Goal: Communication & Community: Answer question/provide support

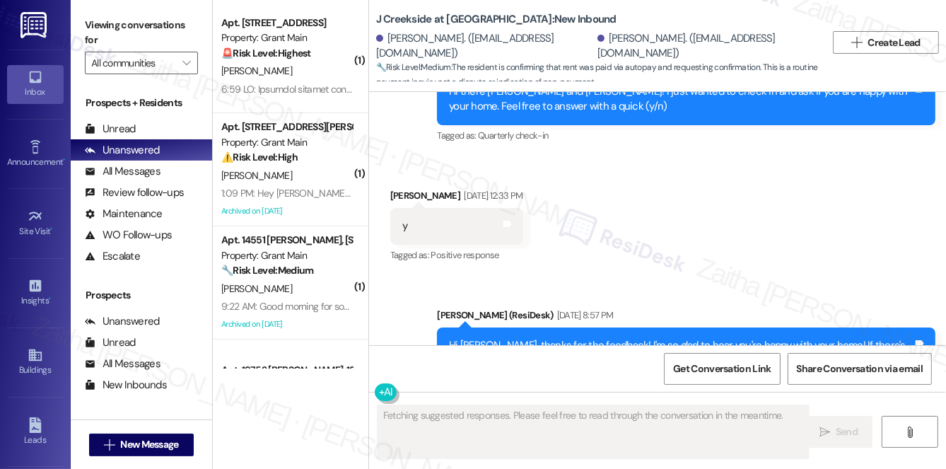
scroll to position [1120, 0]
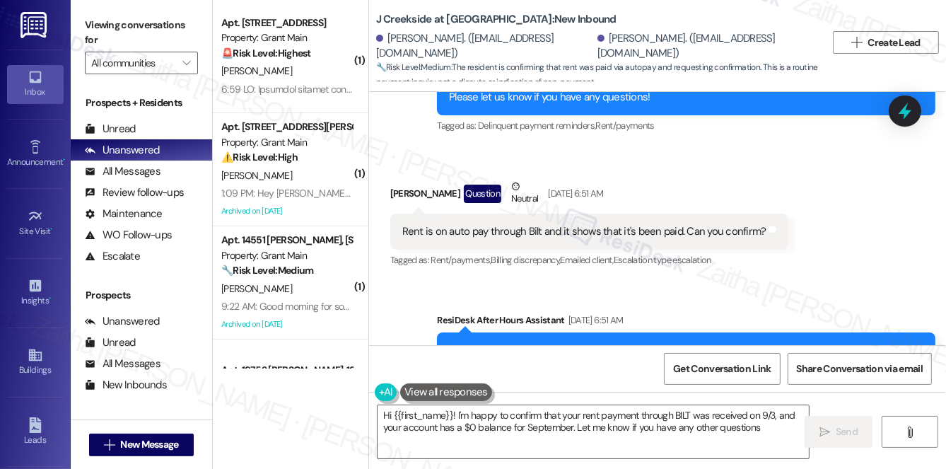
type textarea "Hi {{first_name}}! I'm happy to confirm that your rent payment through BILT was…"
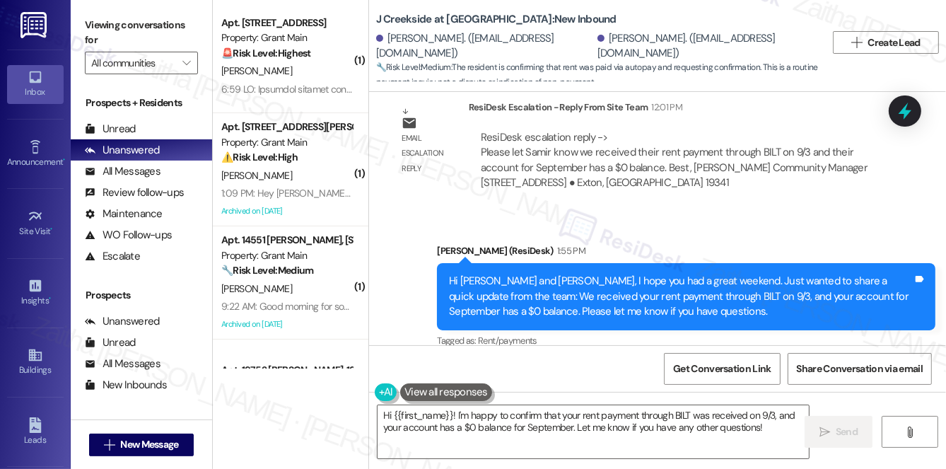
scroll to position [1857, 0]
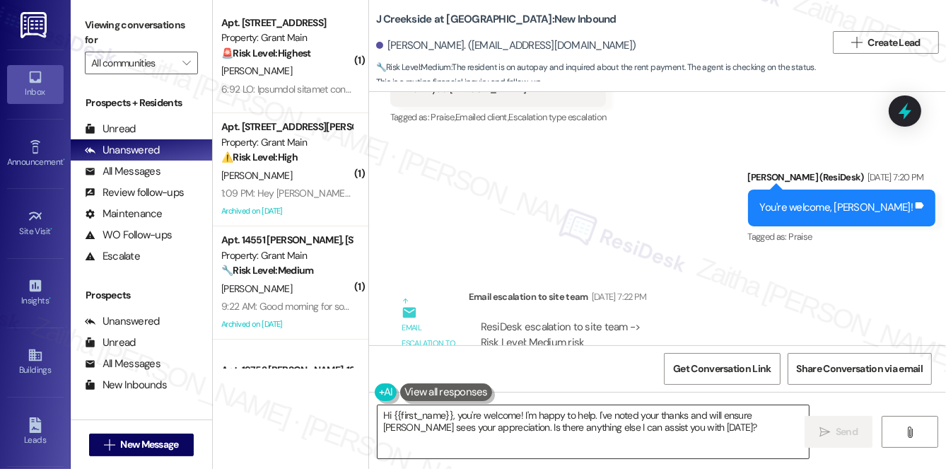
scroll to position [11134, 0]
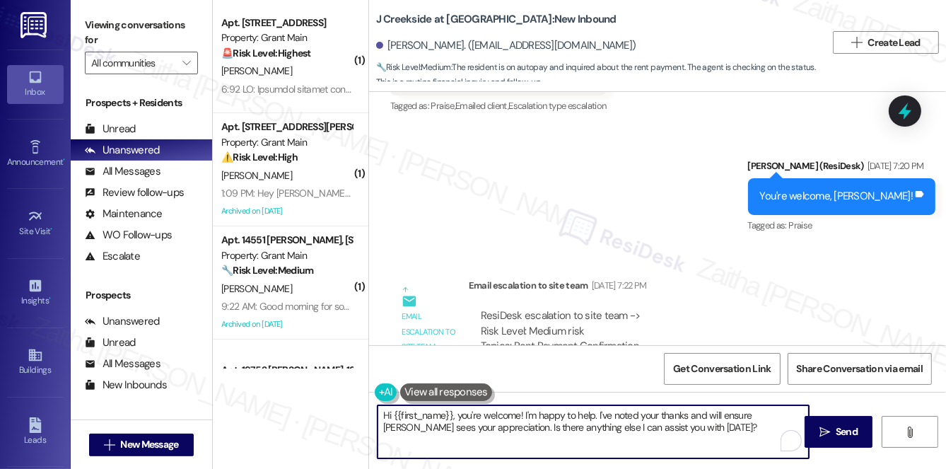
drag, startPoint x: 456, startPoint y: 416, endPoint x: 687, endPoint y: 430, distance: 231.7
click at [687, 430] on textarea "Hi {{first_name}}, you're welcome! I'm happy to help. I've noted your thanks an…" at bounding box center [593, 431] width 431 height 53
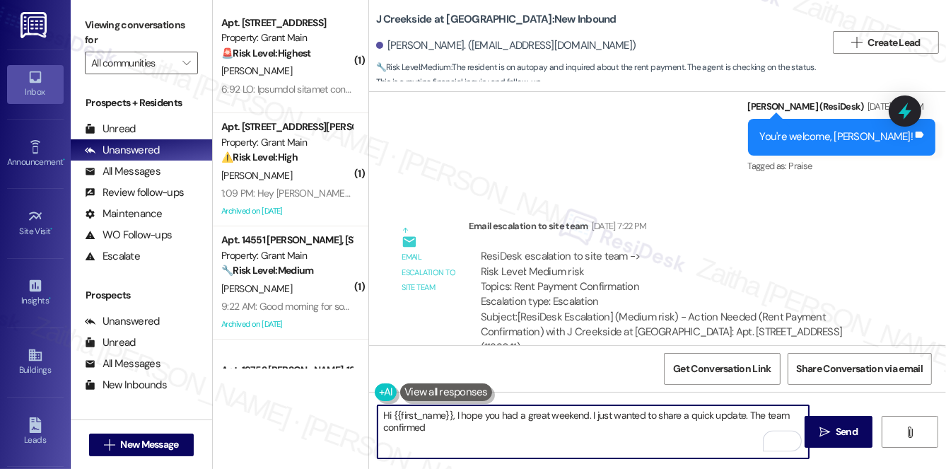
scroll to position [11263, 0]
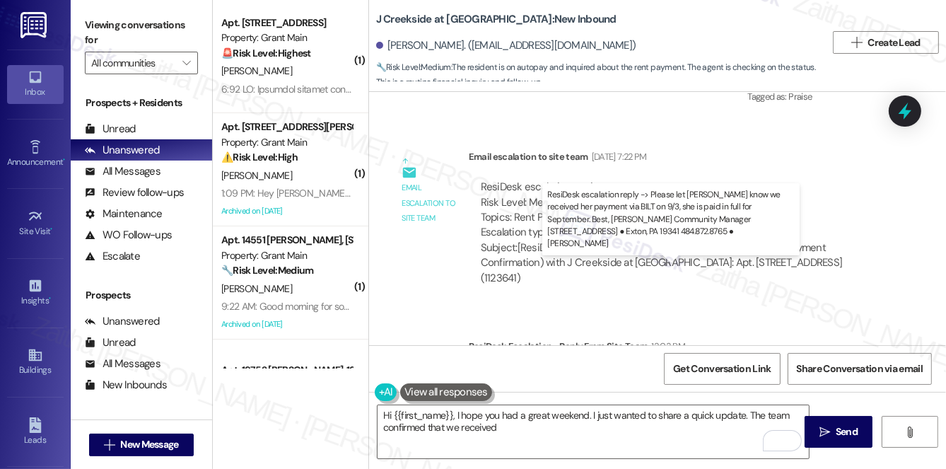
drag, startPoint x: 642, startPoint y: 286, endPoint x: 534, endPoint y: 300, distance: 109.0
click at [534, 369] on div "ResiDesk escalation reply -> Please let Marilynn know we received her payment v…" at bounding box center [677, 398] width 392 height 59
copy div "her payment via BILT on 9/3, she is paid in full for September."
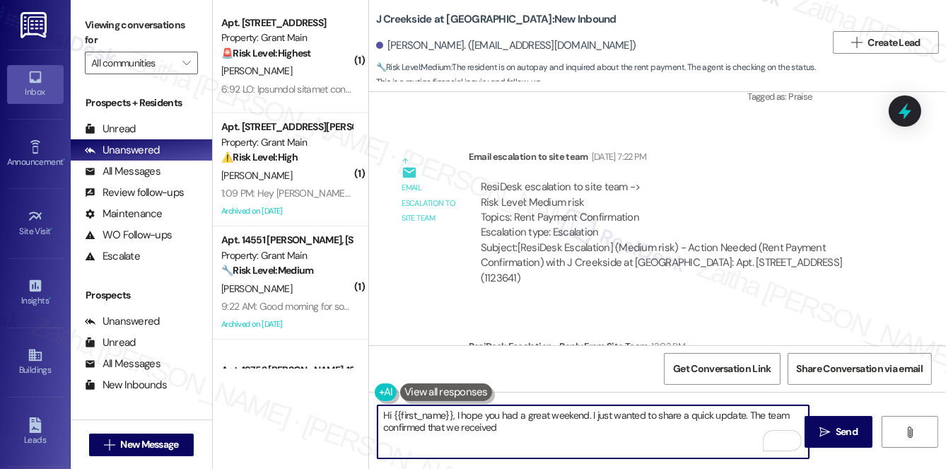
click at [533, 426] on textarea "Hi {{first_name}}, I hope you had a great weekend. I just wanted to share a qui…" at bounding box center [593, 431] width 431 height 53
paste textarea "her payment via BILT on 9/3, she is paid in full for September."
click at [505, 426] on textarea "Hi {{first_name}}, I hope you had a great weekend. I just wanted to share a qui…" at bounding box center [593, 431] width 431 height 53
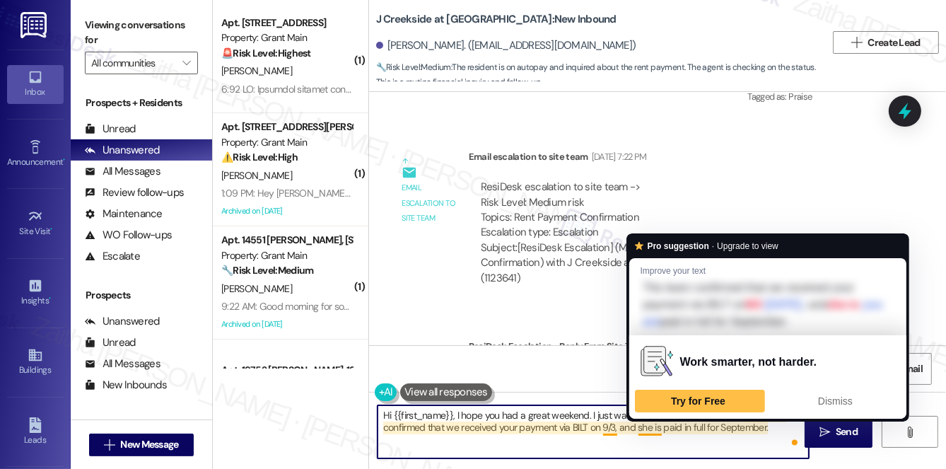
click at [645, 428] on textarea "Hi {{first_name}}, I hope you had a great weekend. I just wanted to share a qui…" at bounding box center [593, 431] width 431 height 53
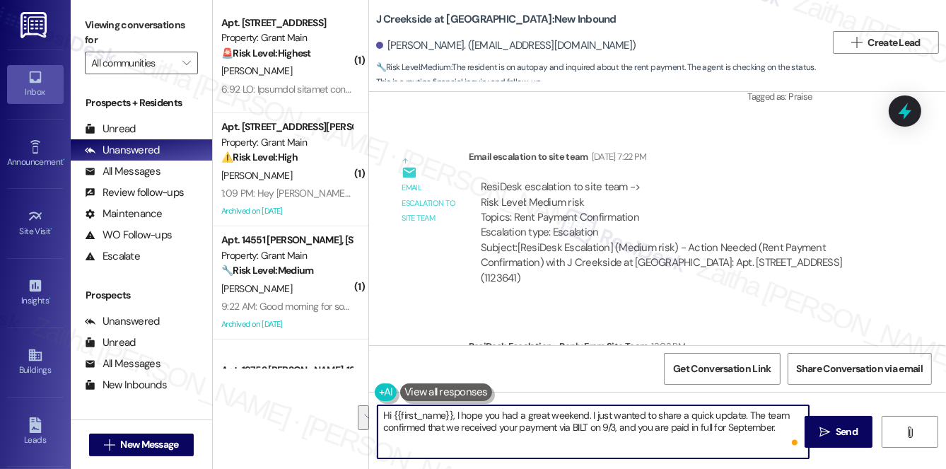
drag, startPoint x: 378, startPoint y: 413, endPoint x: 776, endPoint y: 446, distance: 399.5
click at [776, 446] on textarea "Hi {{first_name}}, I hope you had a great weekend. I just wanted to share a qui…" at bounding box center [593, 431] width 431 height 53
type textarea "Hi {{first_name}}, I hope you had a great weekend. I just wanted to share a qui…"
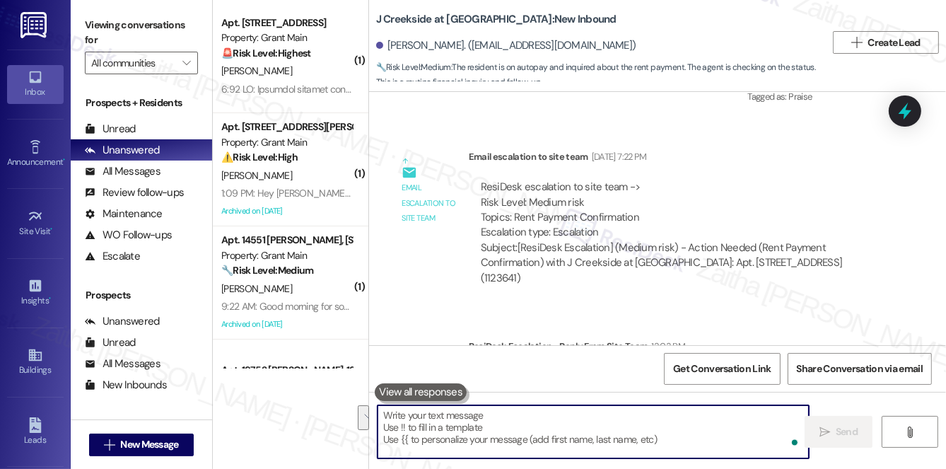
paste textarea "Hi {{first_name}}, I hope you had a great weekend. I just wanted to share a qui…"
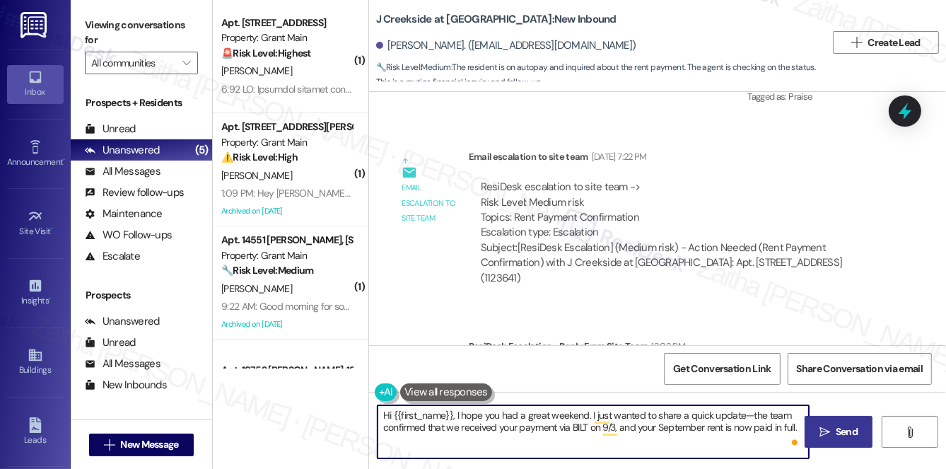
type textarea "Hi {{first_name}}, I hope you had a great weekend. I just wanted to share a qui…"
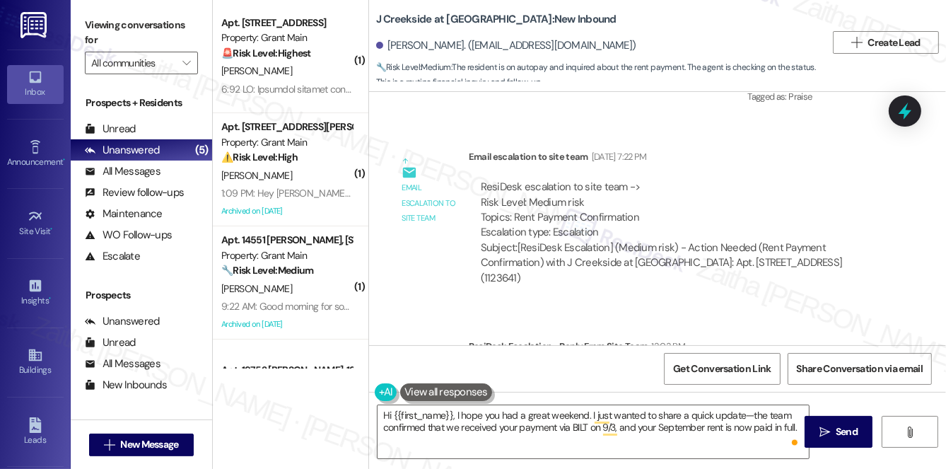
drag, startPoint x: 832, startPoint y: 428, endPoint x: 553, endPoint y: 284, distance: 314.1
click at [833, 428] on span "Send" at bounding box center [847, 431] width 28 height 15
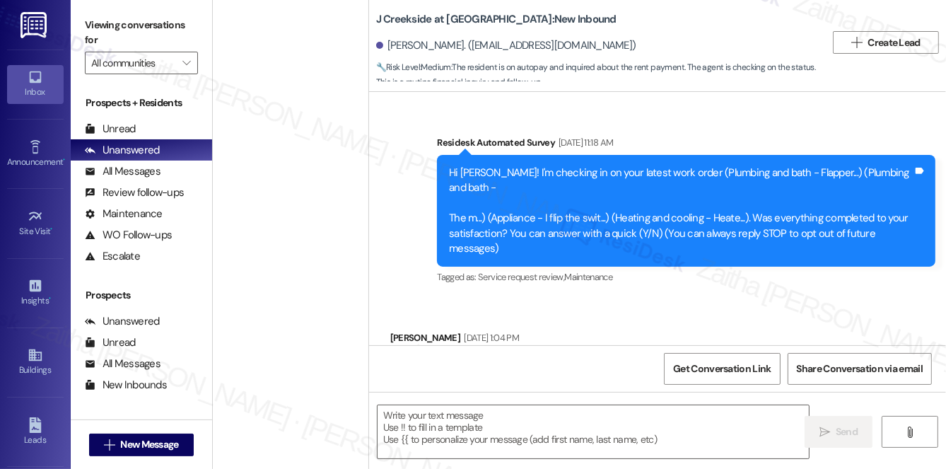
type textarea "Fetching suggested responses. Please feel free to read through the conversation…"
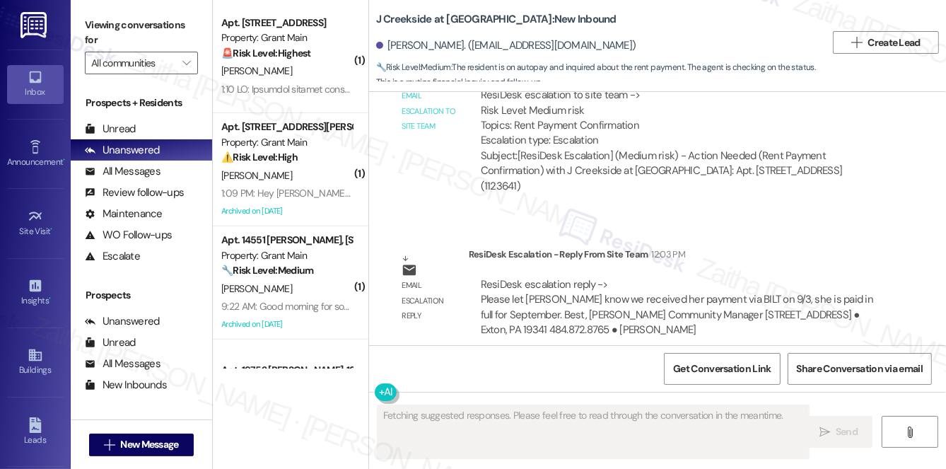
scroll to position [11333, 0]
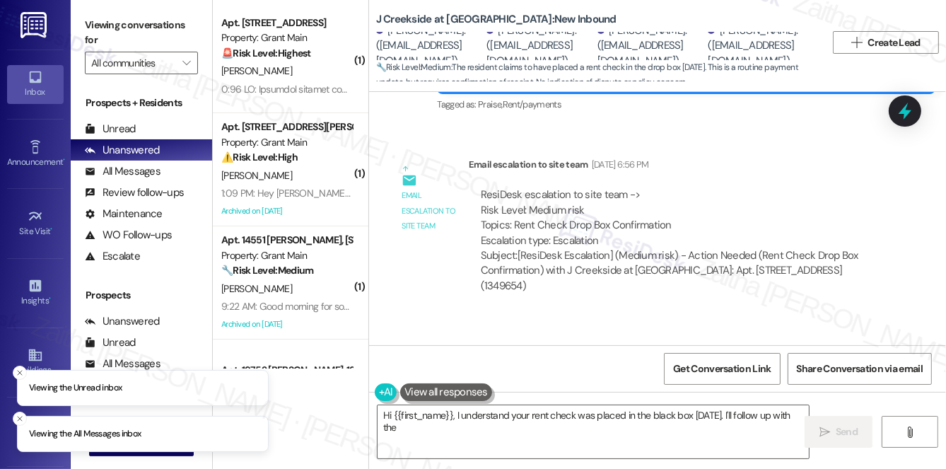
scroll to position [4566, 0]
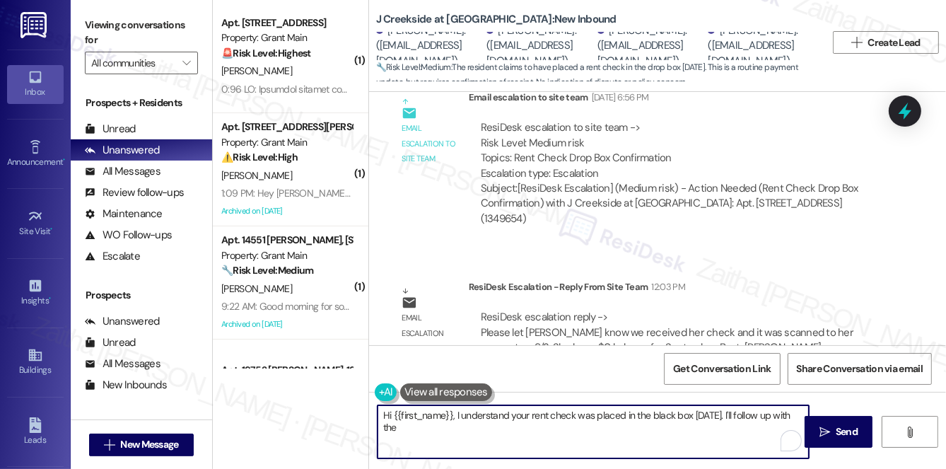
drag, startPoint x: 380, startPoint y: 416, endPoint x: 686, endPoint y: 422, distance: 305.6
click at [686, 422] on textarea "Hi {{first_name}}, I understand your rent check was placed in the black box on …" at bounding box center [593, 431] width 431 height 53
type textarea "Hi {{first_name}}, I understand your rent check was placed in the black box on …"
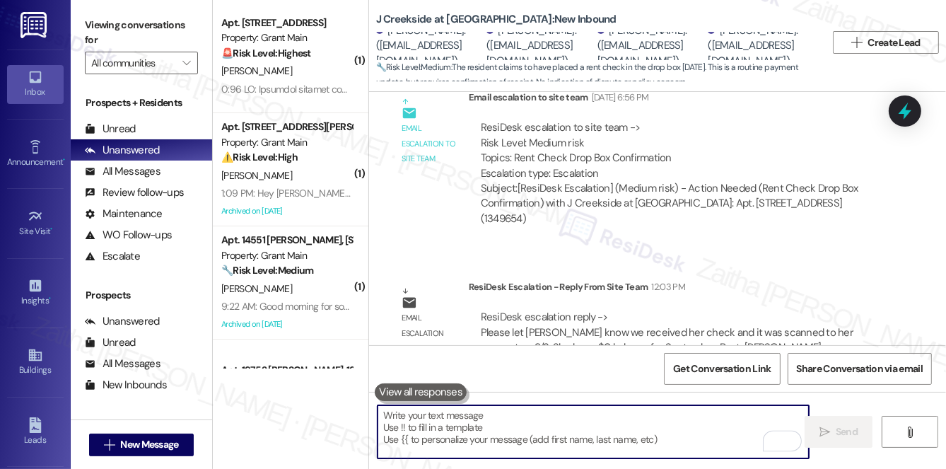
paste textarea "Hi {{first_name}}, I hope you had a great weekend. I just wanted to share a qui…"
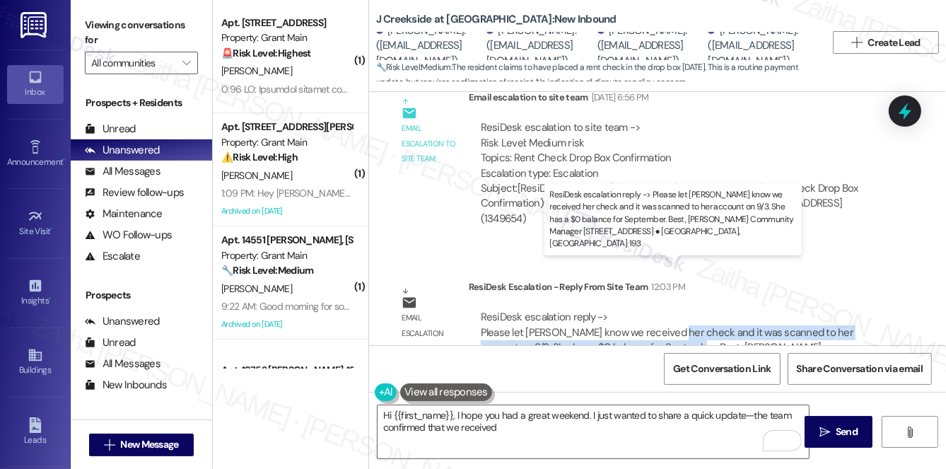
drag, startPoint x: 669, startPoint y: 283, endPoint x: 661, endPoint y: 293, distance: 13.2
click at [661, 310] on div "ResiDesk escalation reply -> Please let Rosemarie know we received her check an…" at bounding box center [677, 347] width 392 height 75
copy div "check and it was scanned to her account on 9/3. She has a $0 balance for Septem…"
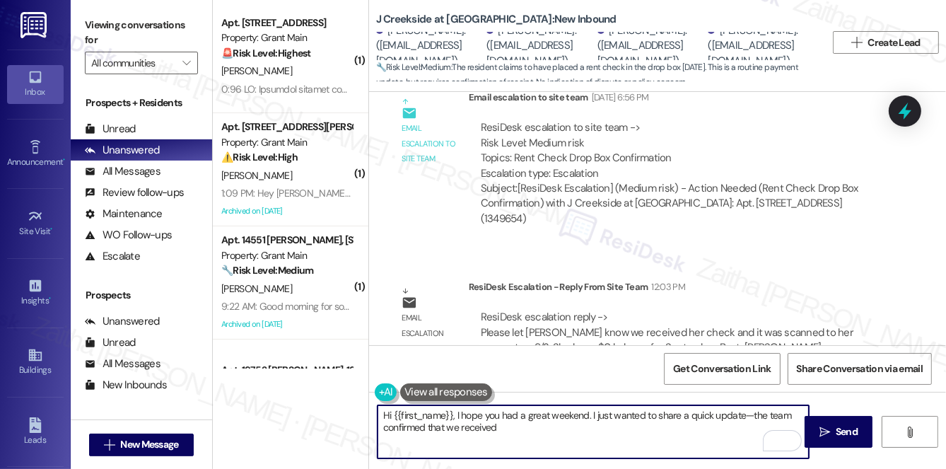
click at [537, 430] on textarea "Hi {{first_name}}, I hope you had a great weekend. I just wanted to share a qui…" at bounding box center [593, 431] width 431 height 53
paste textarea "check and it was scanned to her account on 9/3. She has a $0 balance for Septem…"
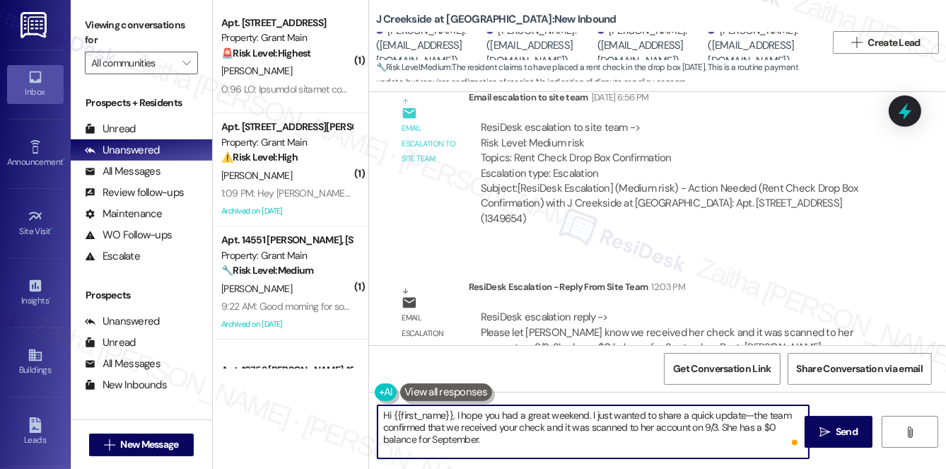
click at [645, 426] on textarea "Hi {{first_name}}, I hope you had a great weekend. I just wanted to share a qui…" at bounding box center [593, 431] width 431 height 53
click at [733, 426] on textarea "Hi {{first_name}}, I hope you had a great weekend. I just wanted to share a qui…" at bounding box center [593, 431] width 431 height 53
drag, startPoint x: 382, startPoint y: 414, endPoint x: 491, endPoint y: 440, distance: 112.7
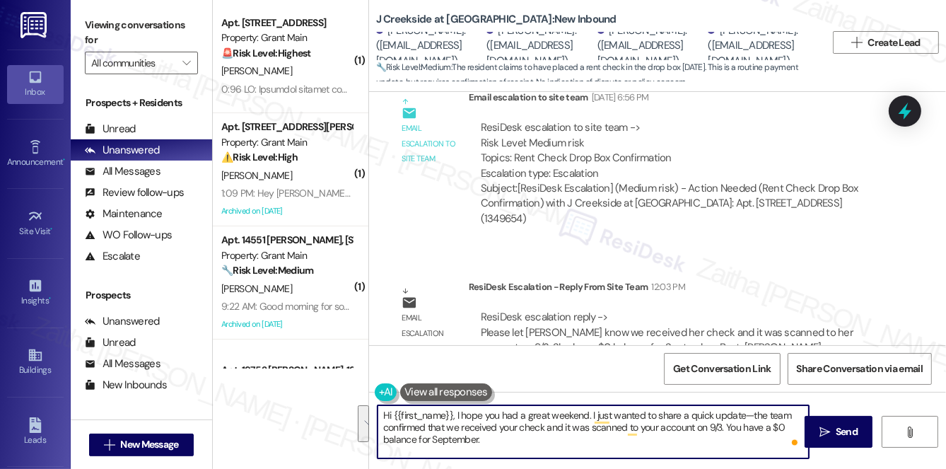
click at [491, 440] on textarea "Hi {{first_name}}, I hope you had a great weekend. I just wanted to share a qui…" at bounding box center [593, 431] width 431 height 53
type textarea "Hi {{first_name}}, I hope you had a great weekend. I just wanted to share a qui…"
click at [508, 436] on textarea "Hi {{first_name}}, I hope you had a great weekend. I just wanted to share a qui…" at bounding box center [593, 431] width 431 height 53
drag, startPoint x: 383, startPoint y: 414, endPoint x: 496, endPoint y: 439, distance: 115.1
click at [496, 439] on textarea "Hi {{first_name}}, I hope you had a great weekend. I just wanted to share a qui…" at bounding box center [593, 431] width 431 height 53
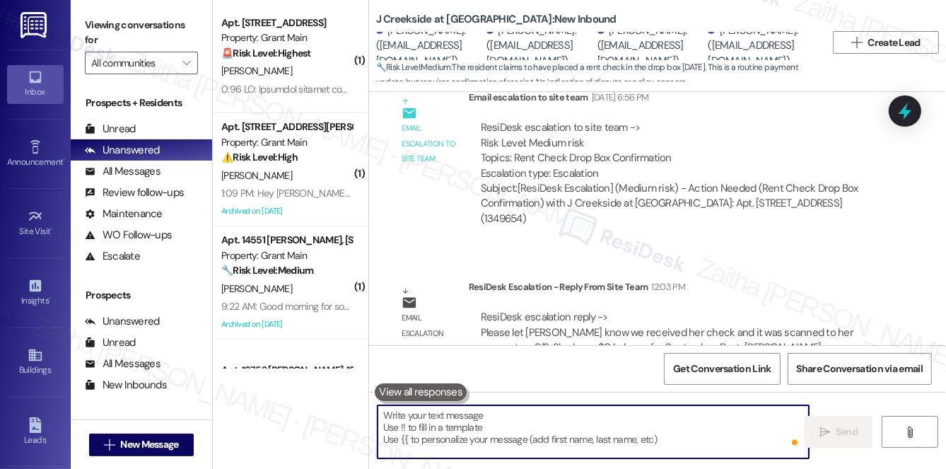
paste textarea "Hi {{first_name}}, I hope you had a great weekend. I just wanted to share a qui…"
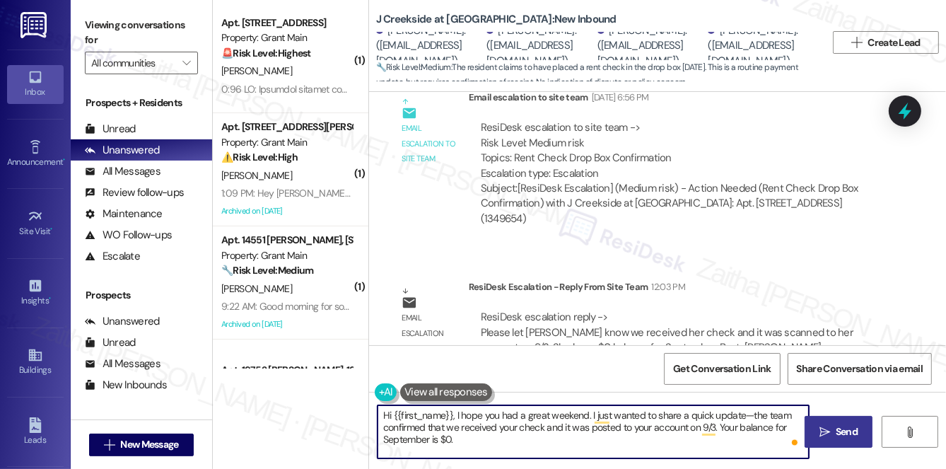
type textarea "Hi {{first_name}}, I hope you had a great weekend. I just wanted to share a qui…"
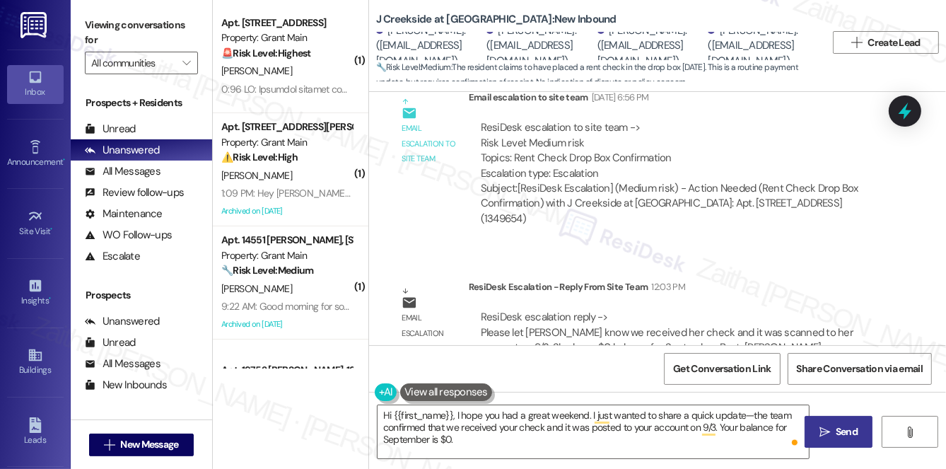
click at [844, 433] on span "Send" at bounding box center [847, 431] width 22 height 15
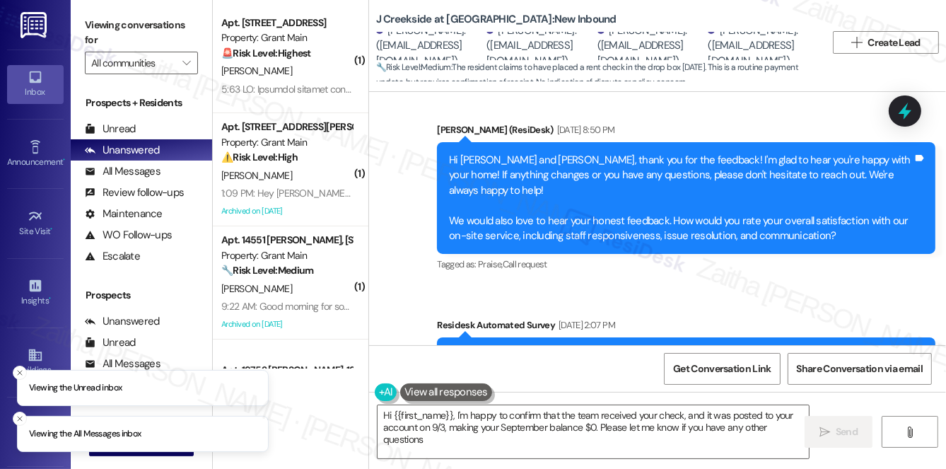
type textarea "Hi {{first_name}}, I'm happy to confirm that the team received your check, and …"
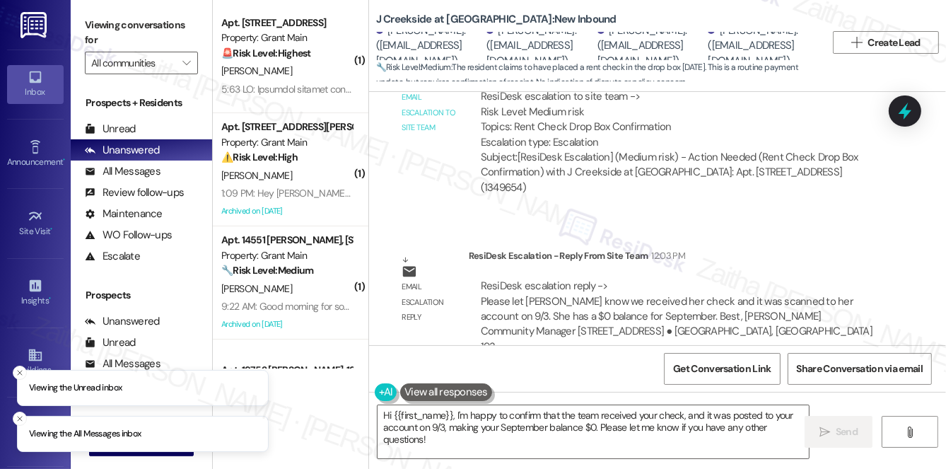
scroll to position [4715, 0]
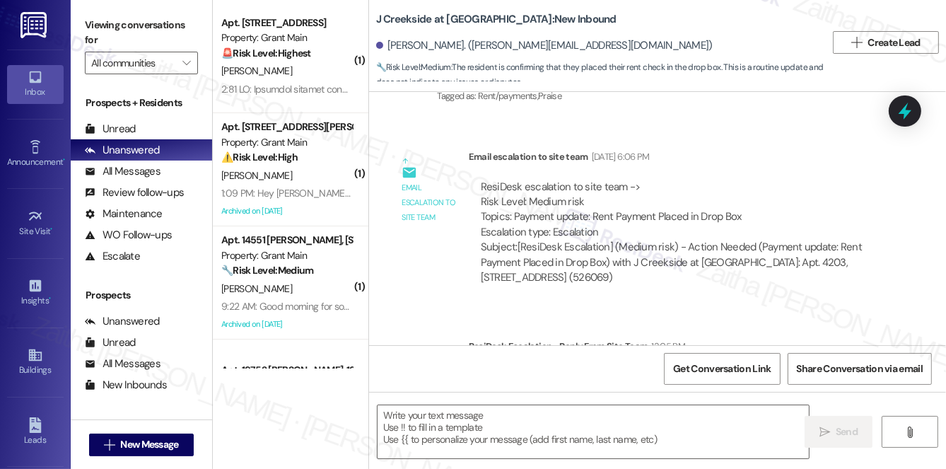
scroll to position [7616, 0]
click at [452, 420] on textarea at bounding box center [593, 431] width 431 height 53
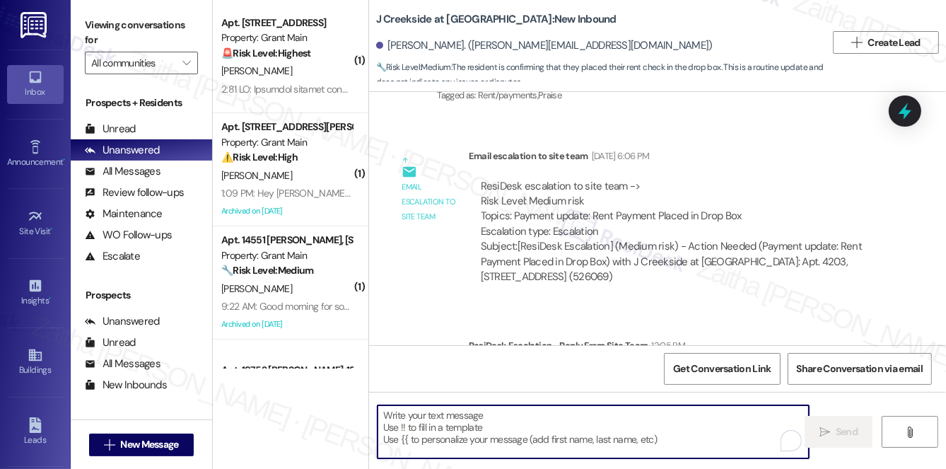
paste textarea "Hi {{first_name}}, I hope you had a great weekend. I just wanted to share a qui…"
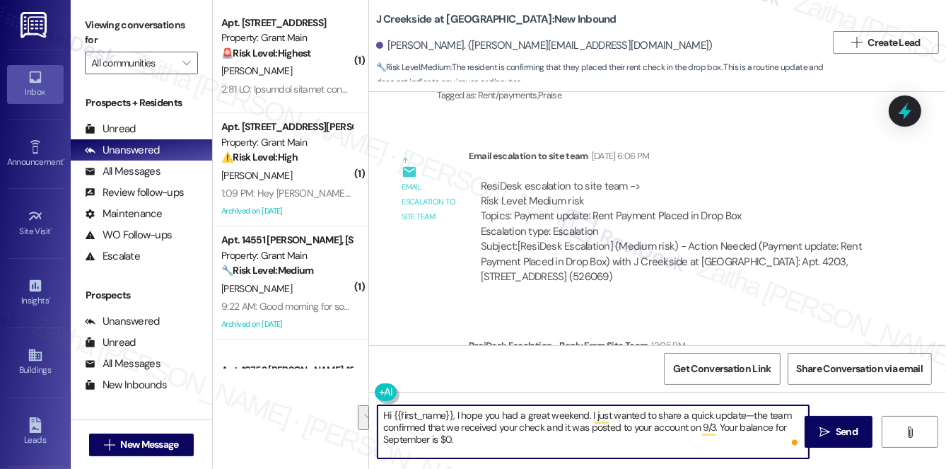
drag, startPoint x: 720, startPoint y: 424, endPoint x: 731, endPoint y: 438, distance: 18.1
click at [731, 438] on textarea "Hi {{first_name}}, I hope you had a great weekend. I just wanted to share a qui…" at bounding box center [593, 431] width 431 height 53
paste textarea "your September rent is now paid in full."
type textarea "Hi {{first_name}}, I hope you had a great weekend. I just wanted to share a qui…"
click at [851, 430] on span "Send" at bounding box center [847, 431] width 22 height 15
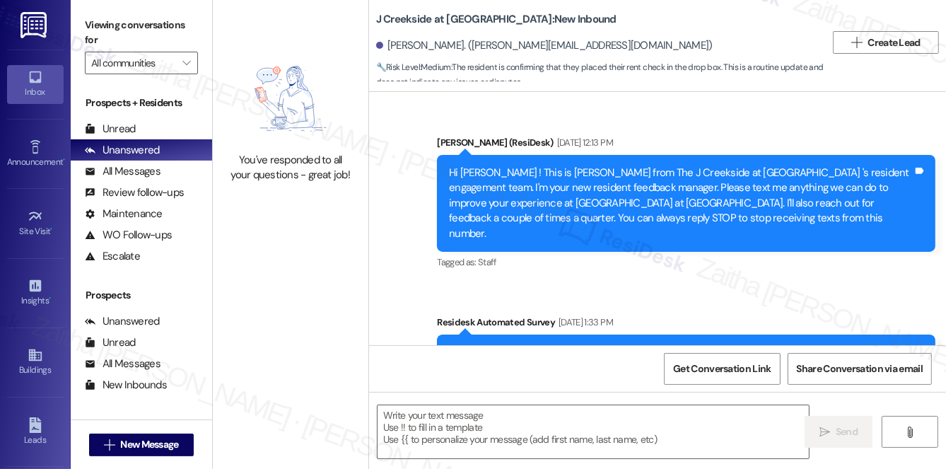
type textarea "Fetching suggested responses. Please feel free to read through the conversation…"
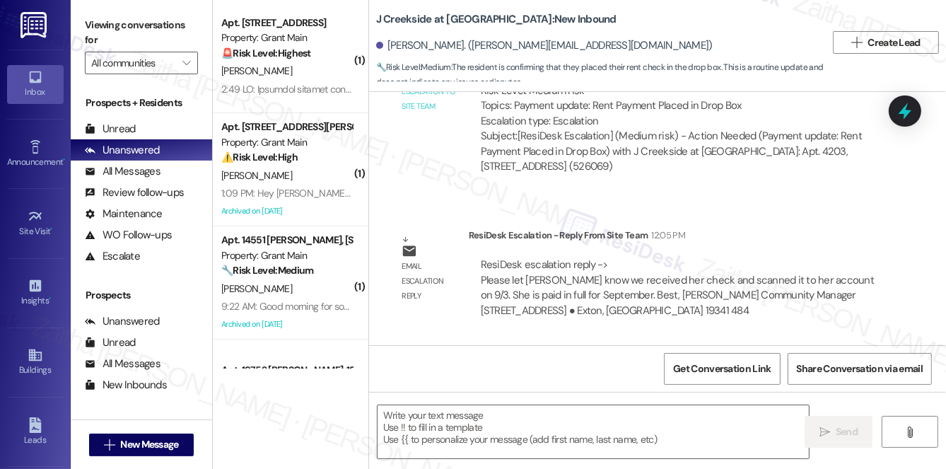
scroll to position [7766, 0]
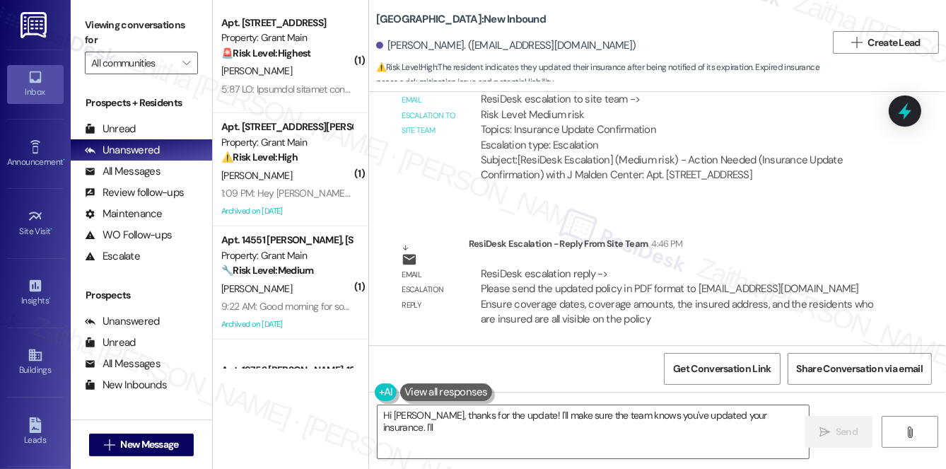
scroll to position [1177, 0]
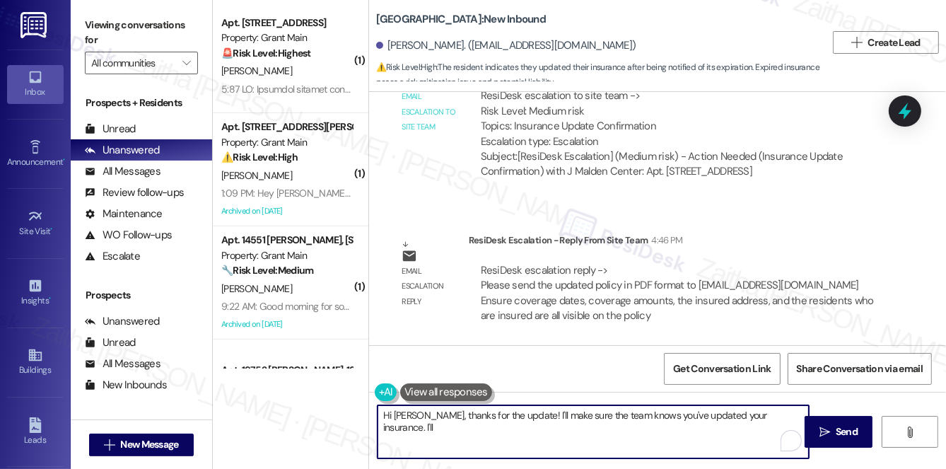
drag, startPoint x: 385, startPoint y: 413, endPoint x: 549, endPoint y: 426, distance: 164.6
click at [549, 426] on textarea "Hi Junjie, thanks for the update! I'll make sure the team knows you've updated …" at bounding box center [593, 431] width 431 height 53
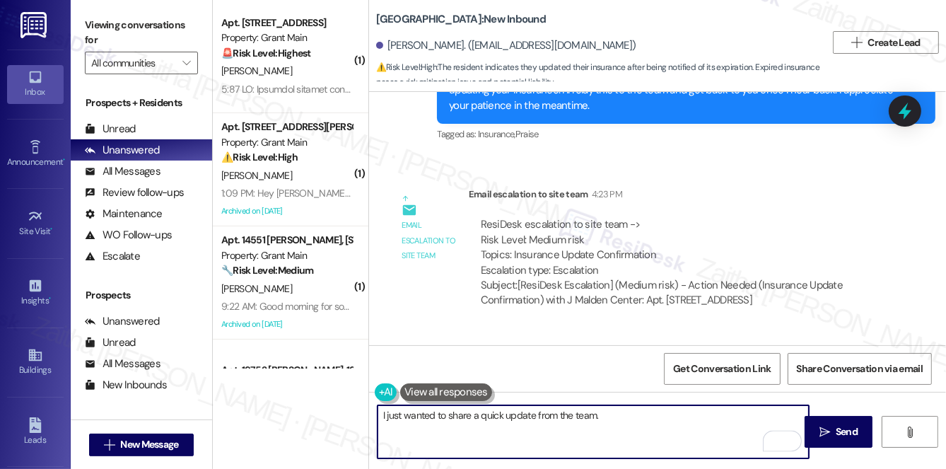
scroll to position [984, 0]
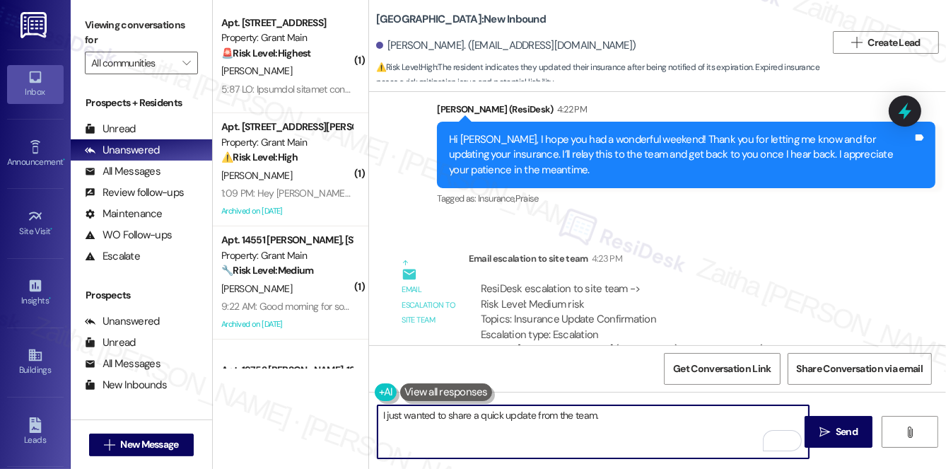
paste textarea "Please send the updated policy in PDF format to maldenleasing@jagmgt.com"
click at [518, 441] on textarea "I just wanted to share a quick update from the team. Please send the updated po…" at bounding box center [593, 431] width 431 height 53
paste textarea "Ensure coverage dates, coverage amounts, the insured address, and the residents…"
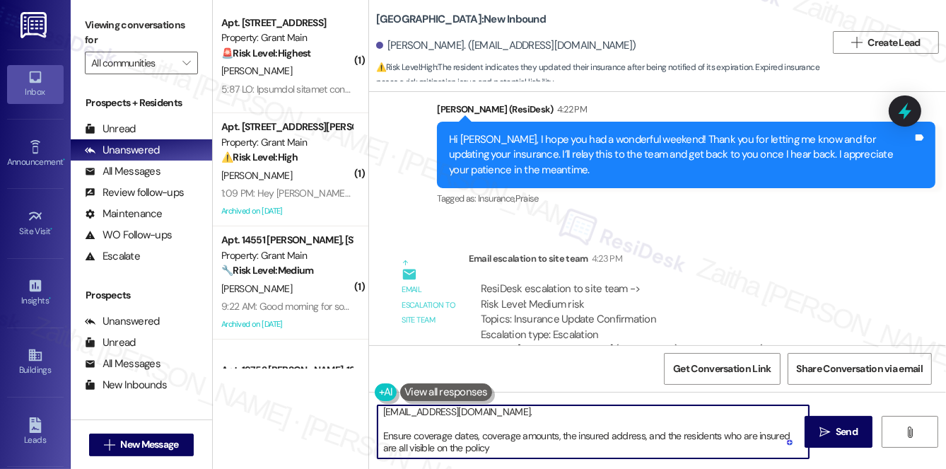
scroll to position [28, 0]
drag, startPoint x: 380, startPoint y: 414, endPoint x: 449, endPoint y: 462, distance: 83.8
click at [449, 462] on div "I just wanted to share a quick update from the team. Please send the updated po…" at bounding box center [657, 445] width 577 height 106
type textarea "I just wanted to share a quick update from the team. Please send the updated po…"
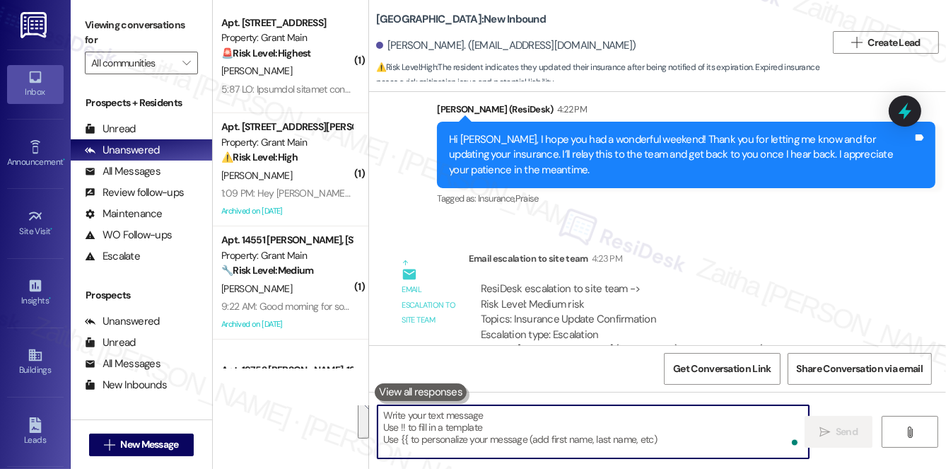
scroll to position [0, 0]
paste textarea "I just wanted to share a quick update from the team. Please send the updated po…"
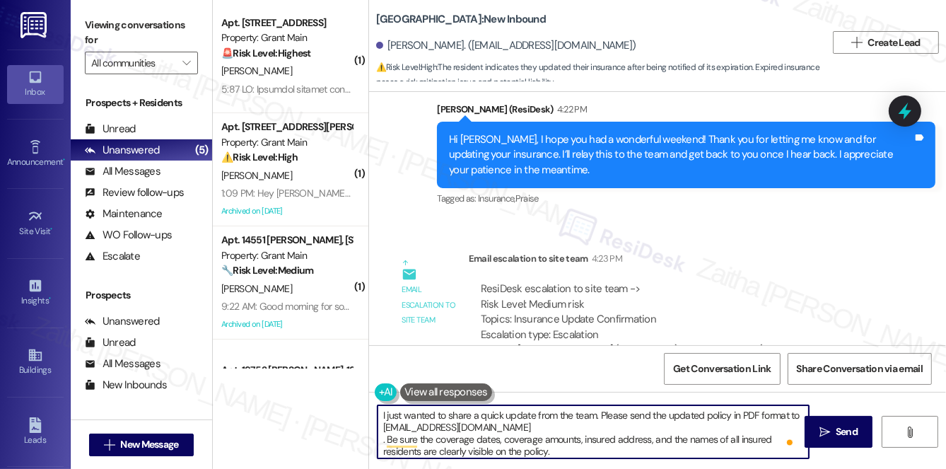
click at [383, 441] on textarea "I just wanted to share a quick update from the team. Please send the updated po…" at bounding box center [593, 431] width 431 height 53
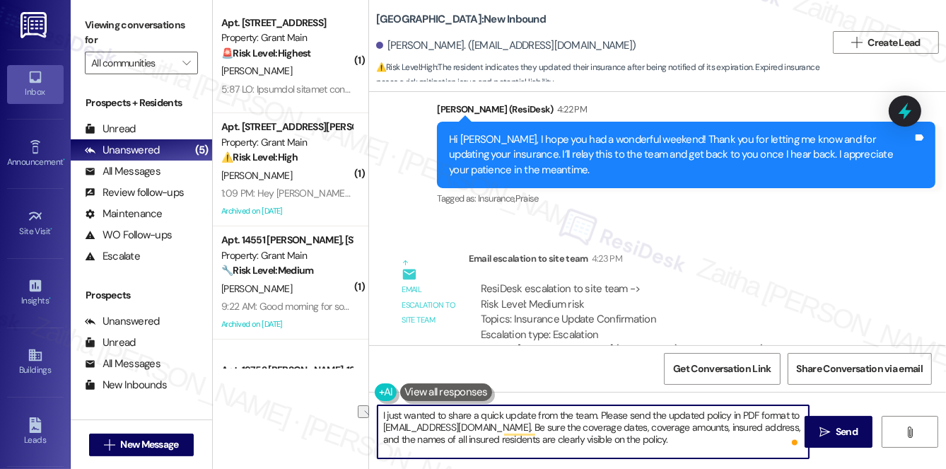
drag, startPoint x: 505, startPoint y: 429, endPoint x: 537, endPoint y: 432, distance: 32.0
click at [537, 432] on textarea "I just wanted to share a quick update from the team. Please send the updated po…" at bounding box center [593, 431] width 431 height 53
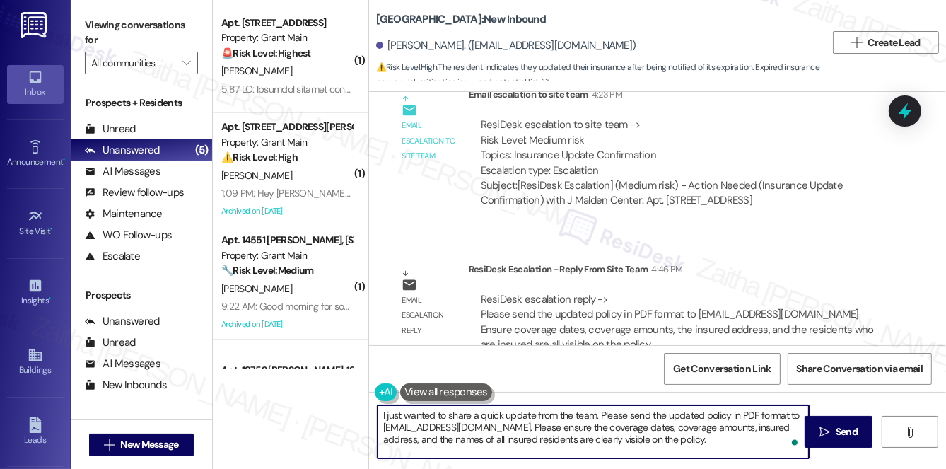
scroll to position [1177, 0]
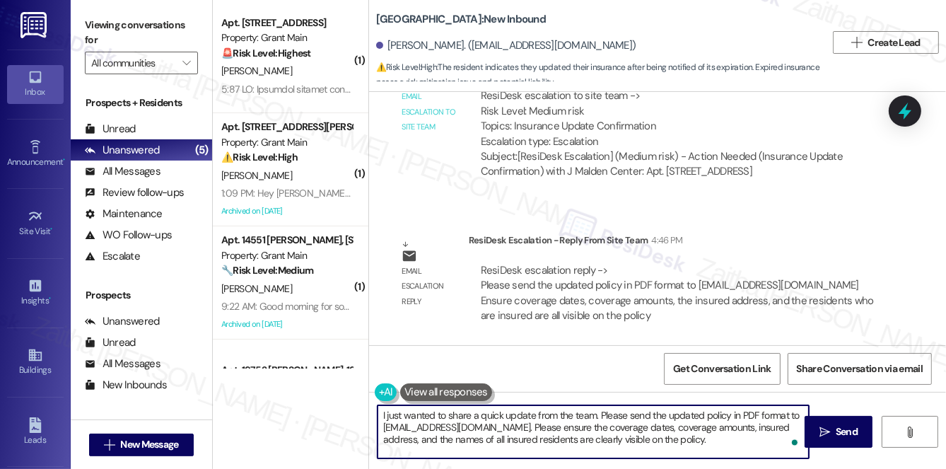
click at [535, 425] on textarea "I just wanted to share a quick update from the team. Please send the updated po…" at bounding box center [593, 431] width 431 height 53
type textarea "I just wanted to share a quick update from the team. Please send the updated po…"
click at [850, 428] on span "Send" at bounding box center [847, 431] width 22 height 15
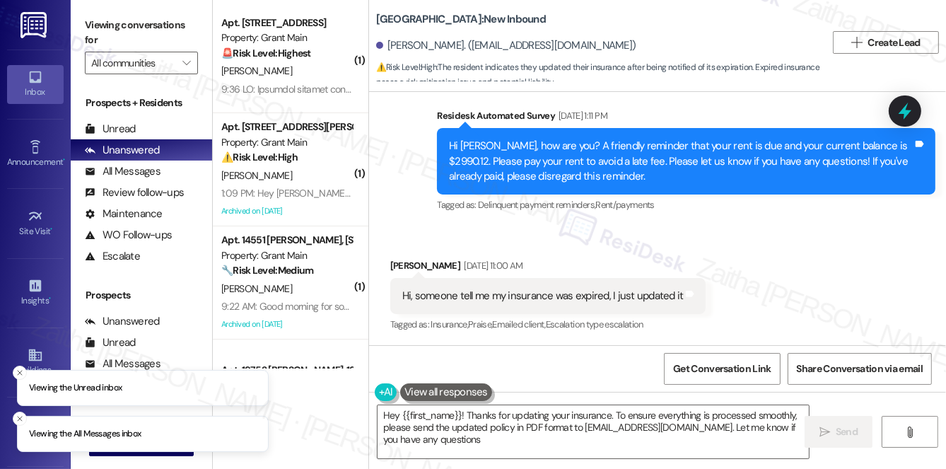
type textarea "Hey {{first_name}}! Thanks for updating your insurance. To ensure everything is…"
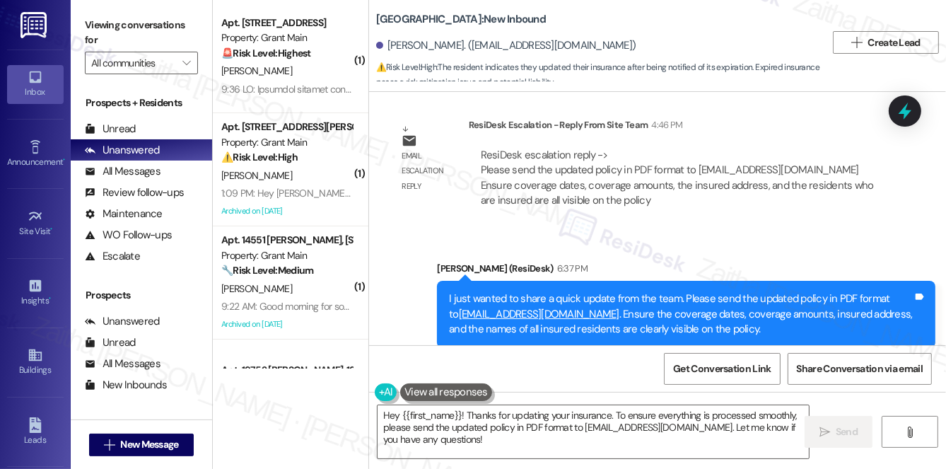
scroll to position [1327, 0]
